Goal: Transaction & Acquisition: Download file/media

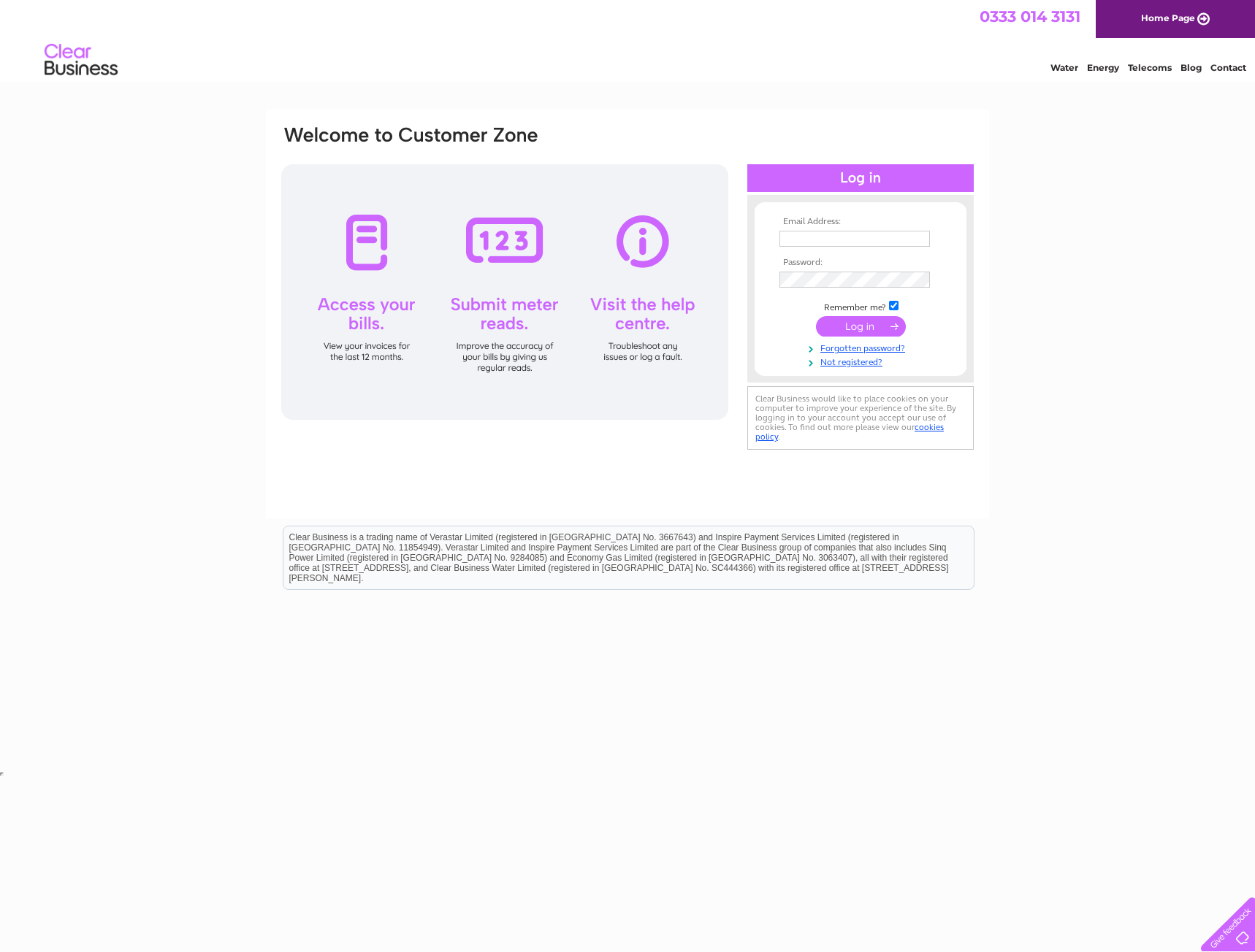
click at [799, 241] on input "text" at bounding box center [855, 239] width 151 height 16
type input "[EMAIL_ADDRESS][DOMAIN_NAME]"
click at [816, 317] on input "submit" at bounding box center [861, 327] width 90 height 20
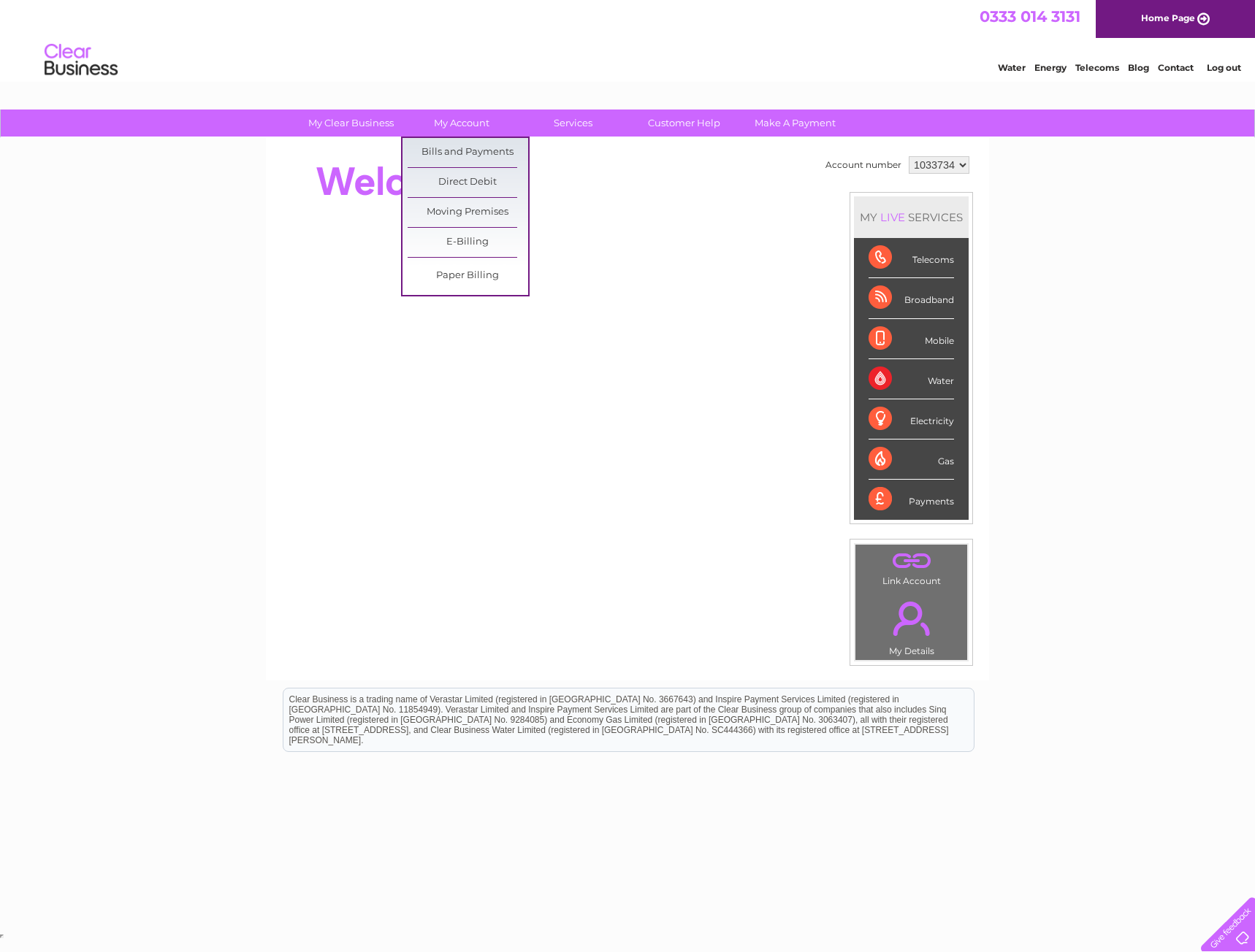
click at [467, 153] on link "Bills and Payments" at bounding box center [467, 152] width 121 height 29
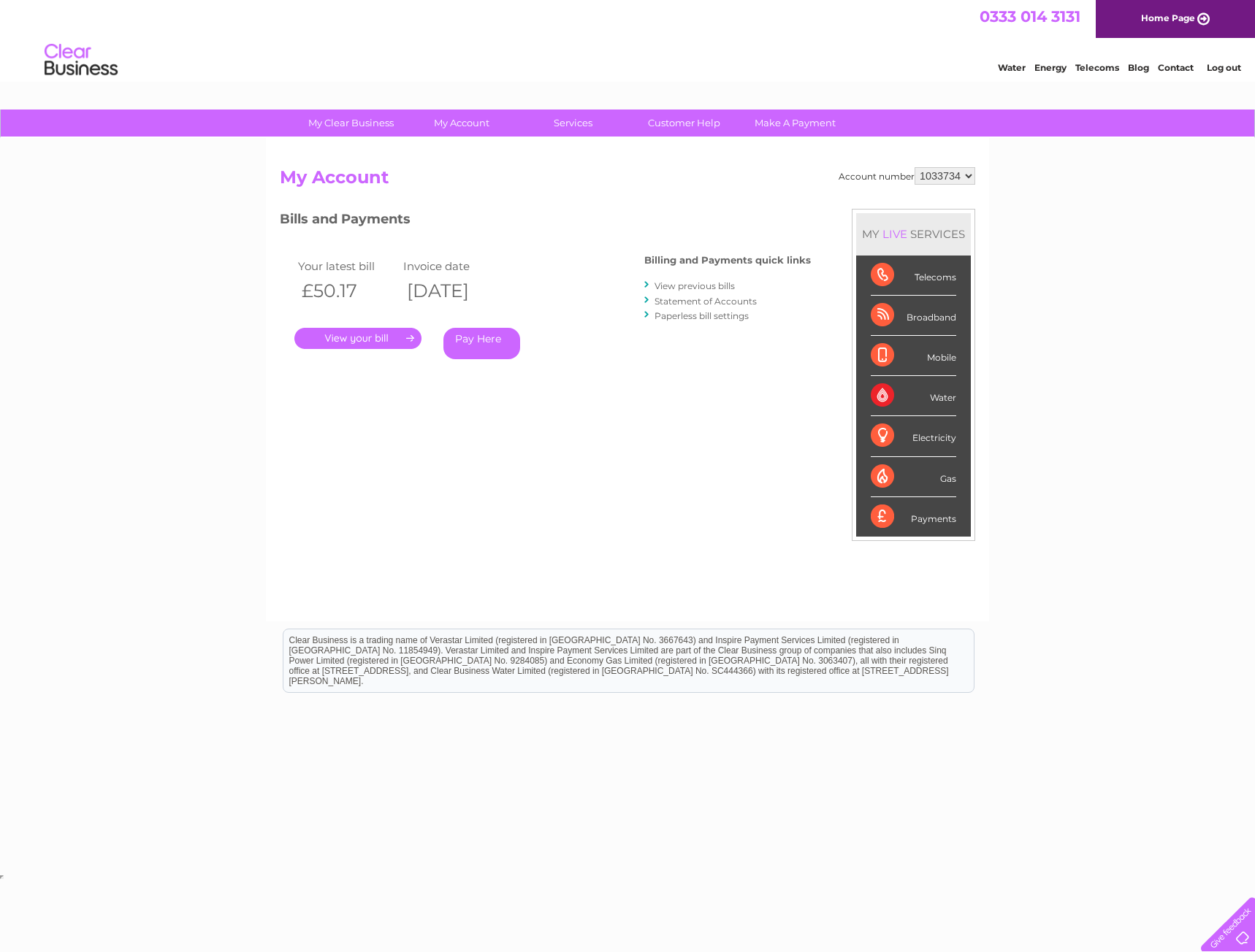
click at [668, 282] on link "View previous bills" at bounding box center [694, 286] width 80 height 11
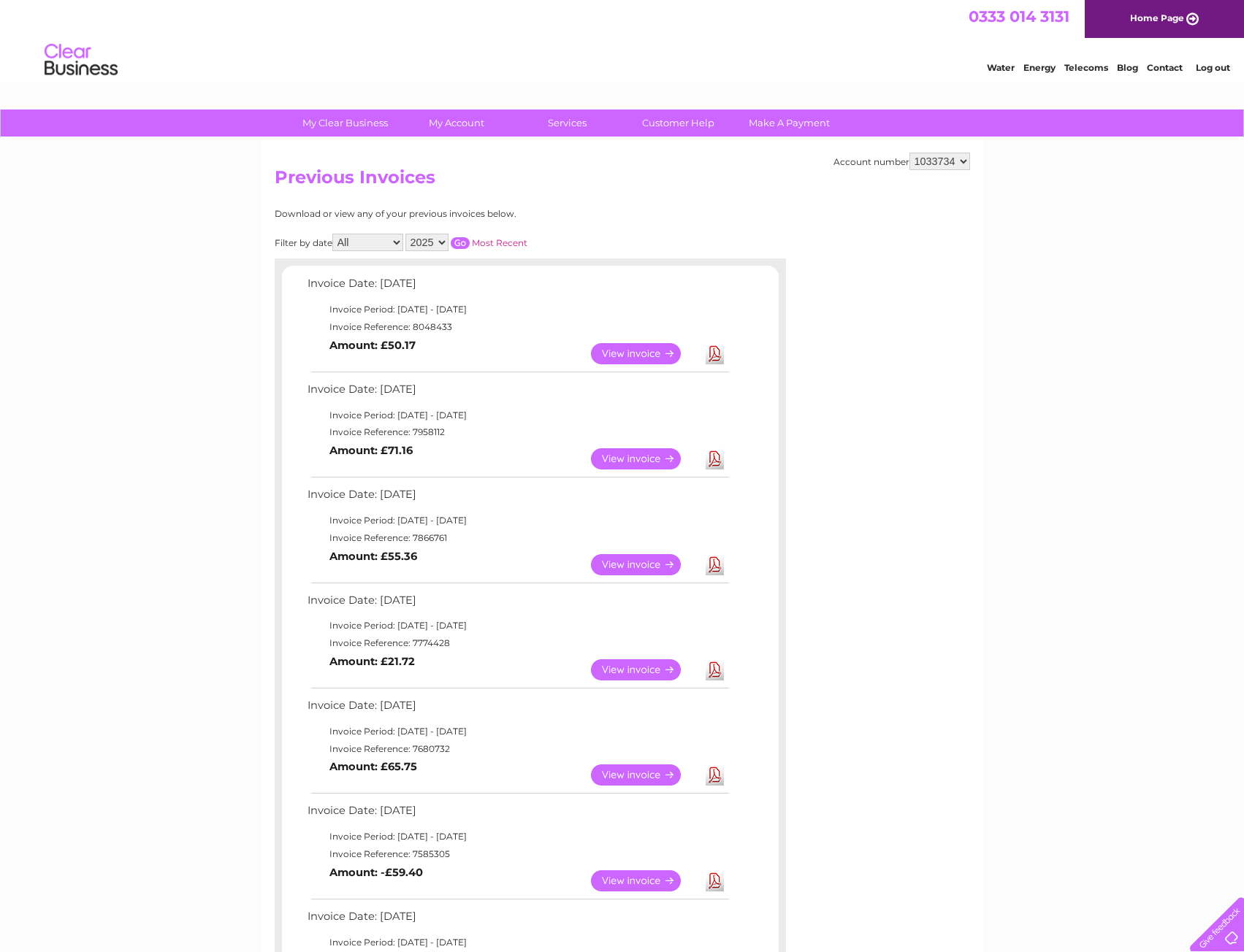
click at [711, 354] on link "Download" at bounding box center [714, 353] width 19 height 21
click at [716, 457] on link "Download" at bounding box center [714, 459] width 19 height 21
click at [709, 565] on link "Download" at bounding box center [714, 565] width 19 height 21
click at [709, 667] on link "Download" at bounding box center [714, 670] width 19 height 21
click at [713, 780] on link "Download" at bounding box center [714, 775] width 19 height 21
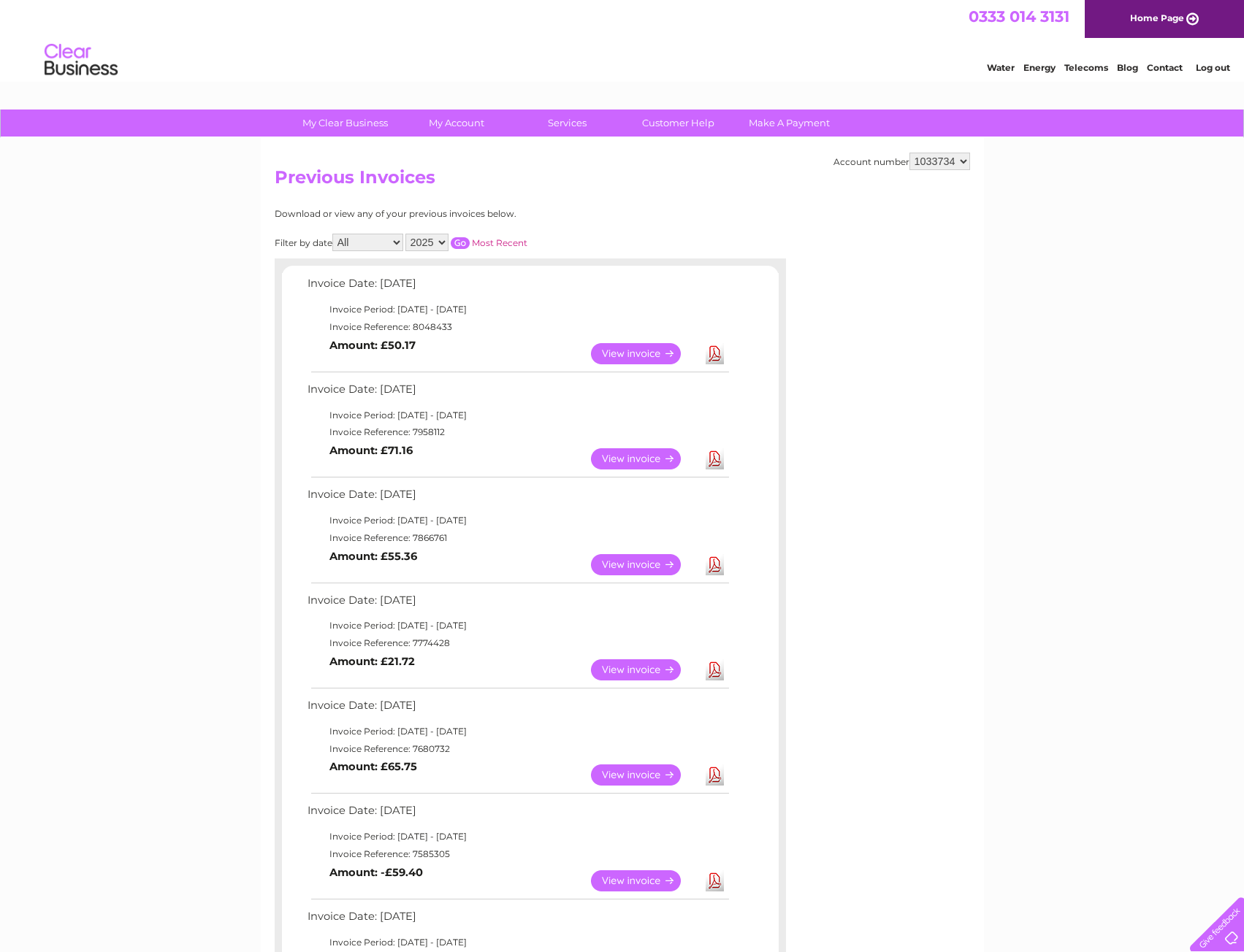
click at [717, 881] on link "Download" at bounding box center [714, 881] width 19 height 21
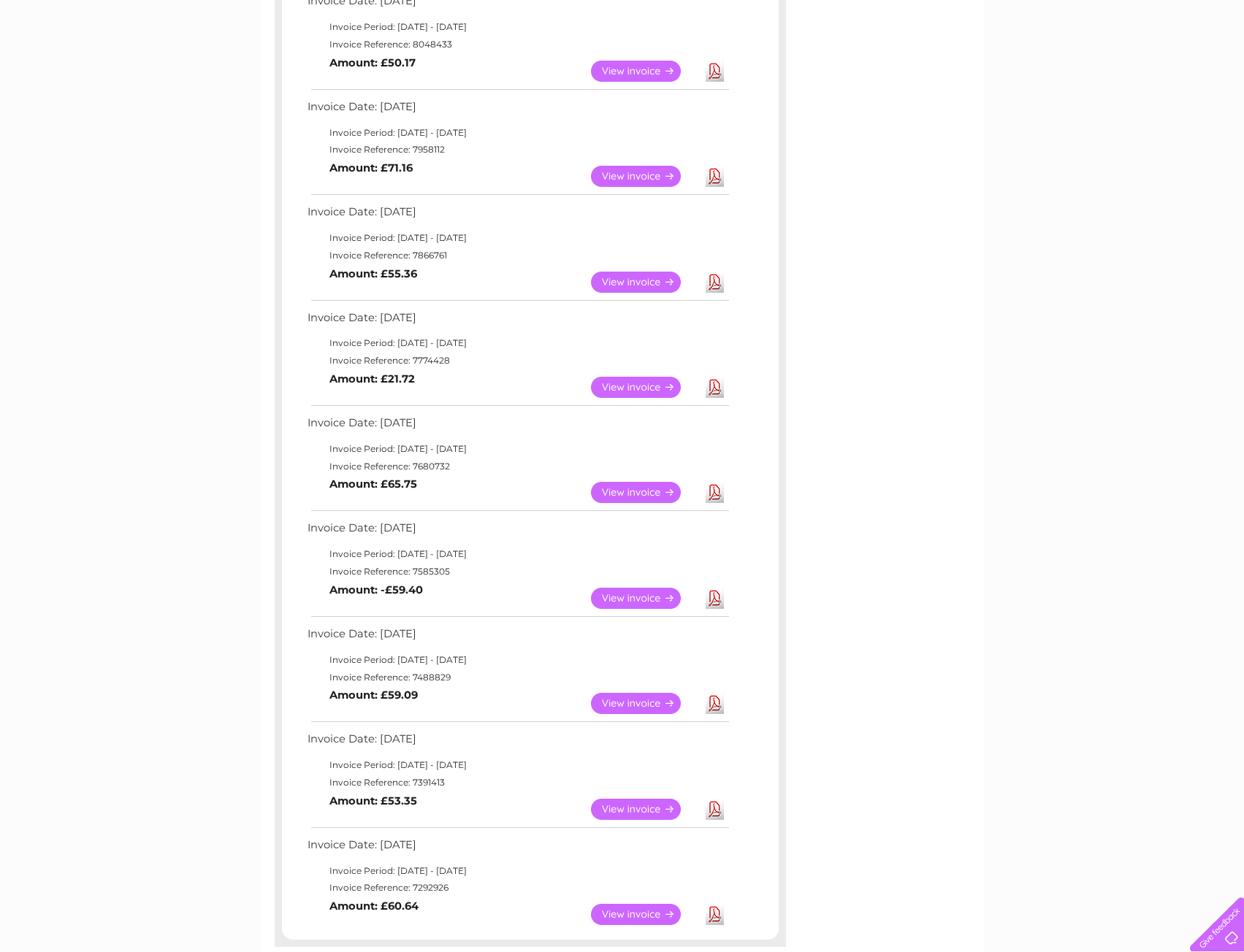
scroll to position [292, 0]
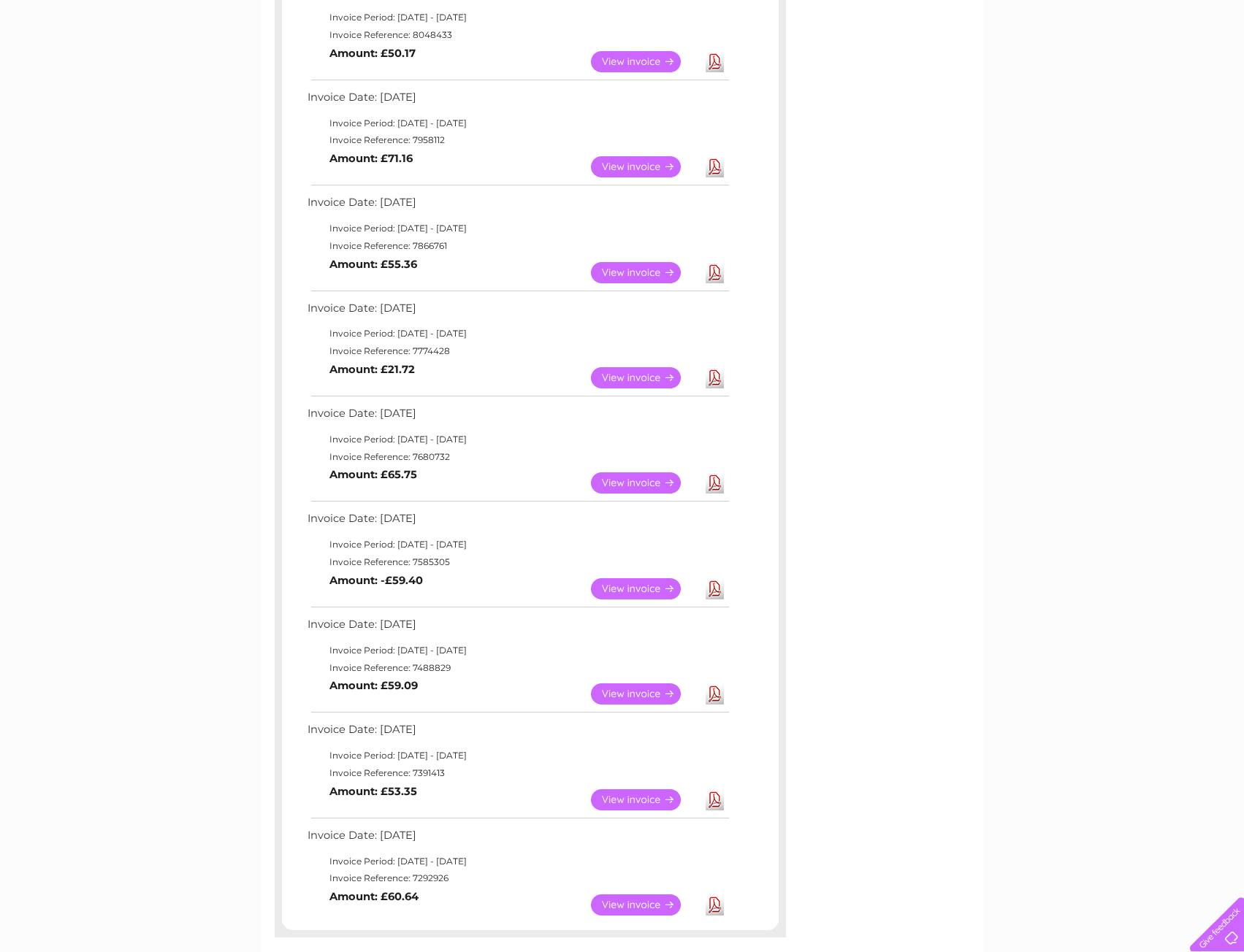
click at [707, 698] on link "Download" at bounding box center [714, 694] width 19 height 21
click at [712, 804] on link "Download" at bounding box center [714, 800] width 19 height 21
click at [712, 907] on link "Download" at bounding box center [714, 905] width 19 height 21
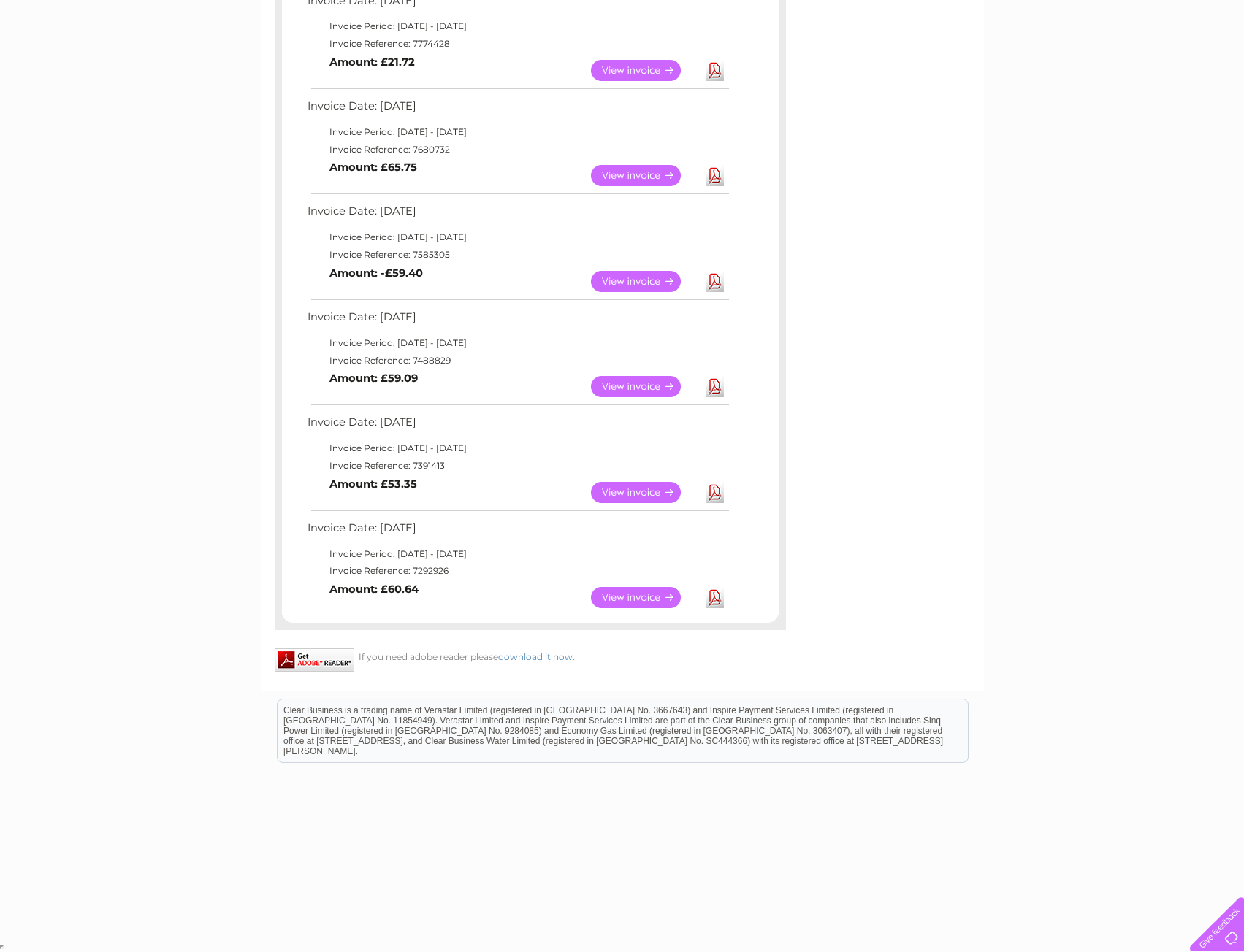
scroll to position [0, 0]
